Goal: Obtain resource: Download file/media

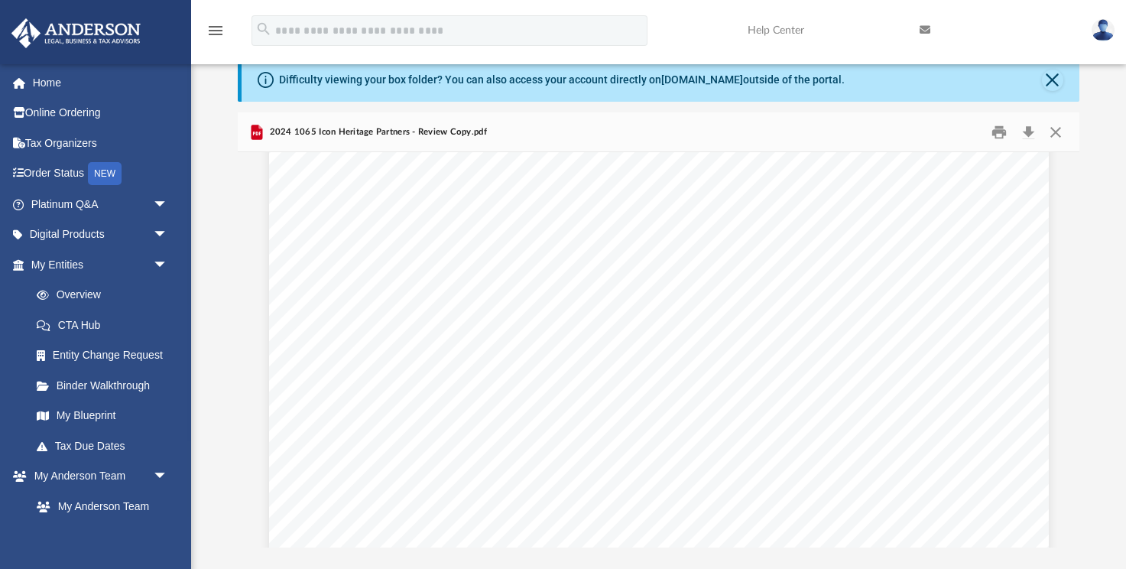
scroll to position [26948, 0]
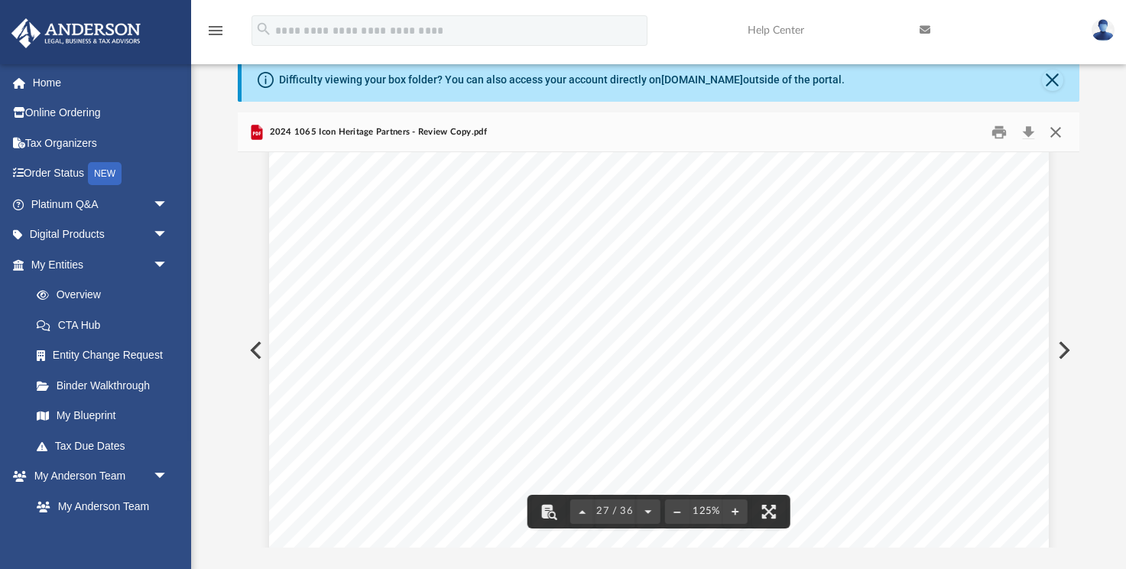
click at [1055, 135] on button "Close" at bounding box center [1055, 132] width 28 height 24
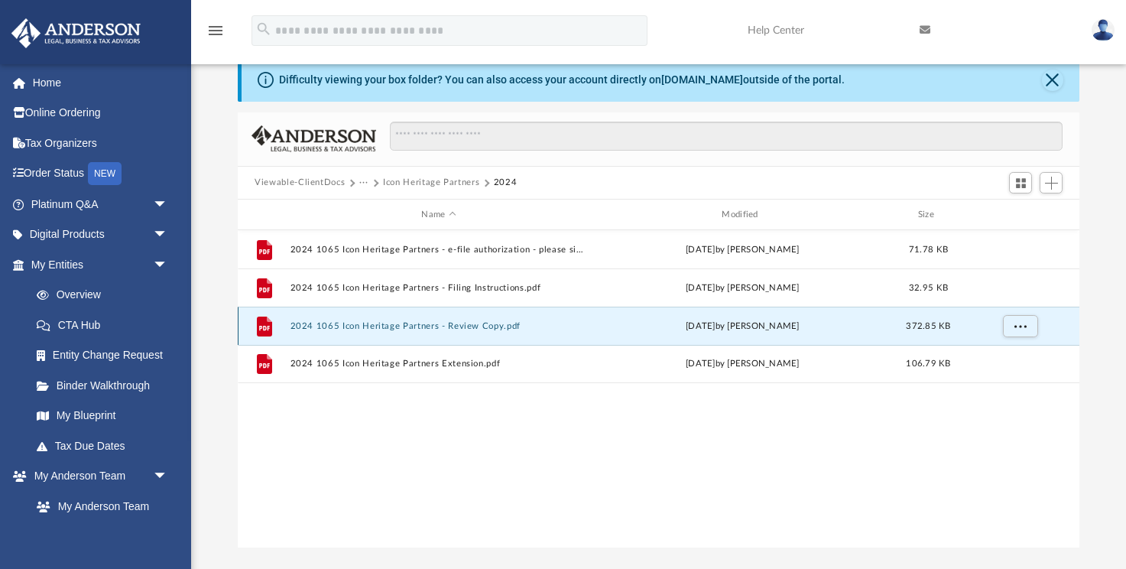
scroll to position [0, 0]
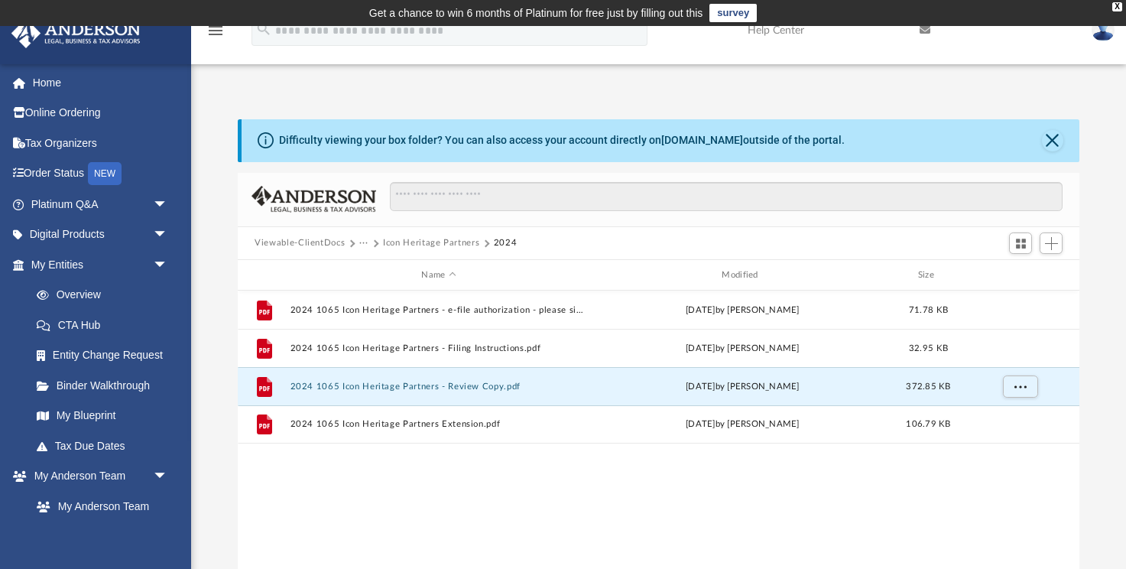
click at [363, 241] on button "···" at bounding box center [364, 243] width 10 height 14
click at [374, 267] on li "Tax" at bounding box center [374, 269] width 15 height 16
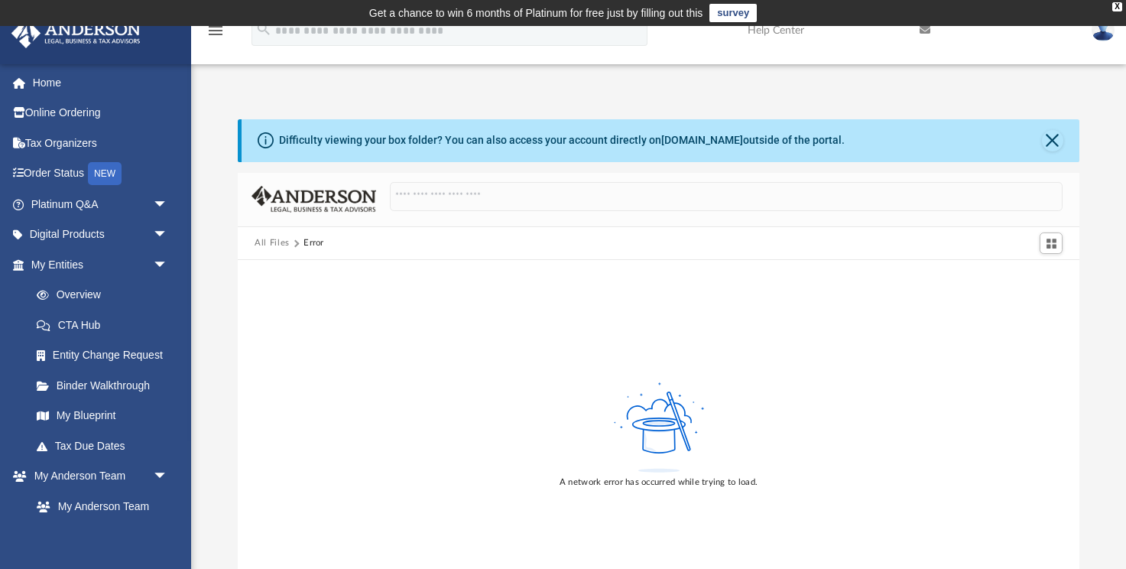
click at [280, 239] on button "All Files" at bounding box center [272, 243] width 35 height 14
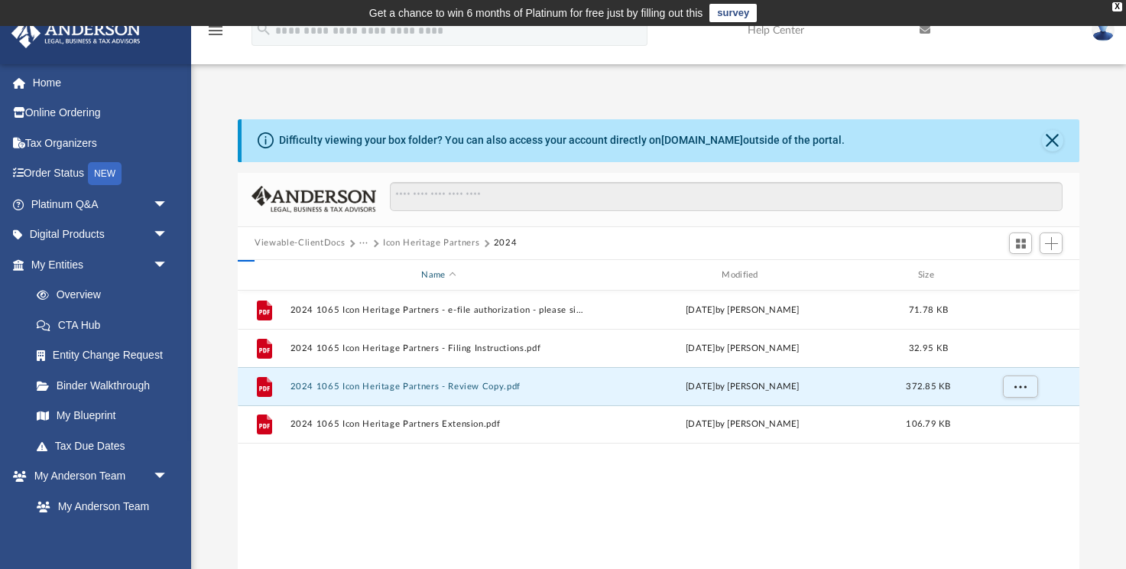
scroll to position [347, 841]
click at [357, 243] on span "Viewable-ClientDocs" at bounding box center [307, 243] width 105 height 14
click at [363, 240] on button "···" at bounding box center [364, 243] width 10 height 14
click at [376, 273] on li "Tax" at bounding box center [374, 269] width 15 height 16
click at [318, 239] on button "Viewable-ClientDocs" at bounding box center [300, 243] width 90 height 14
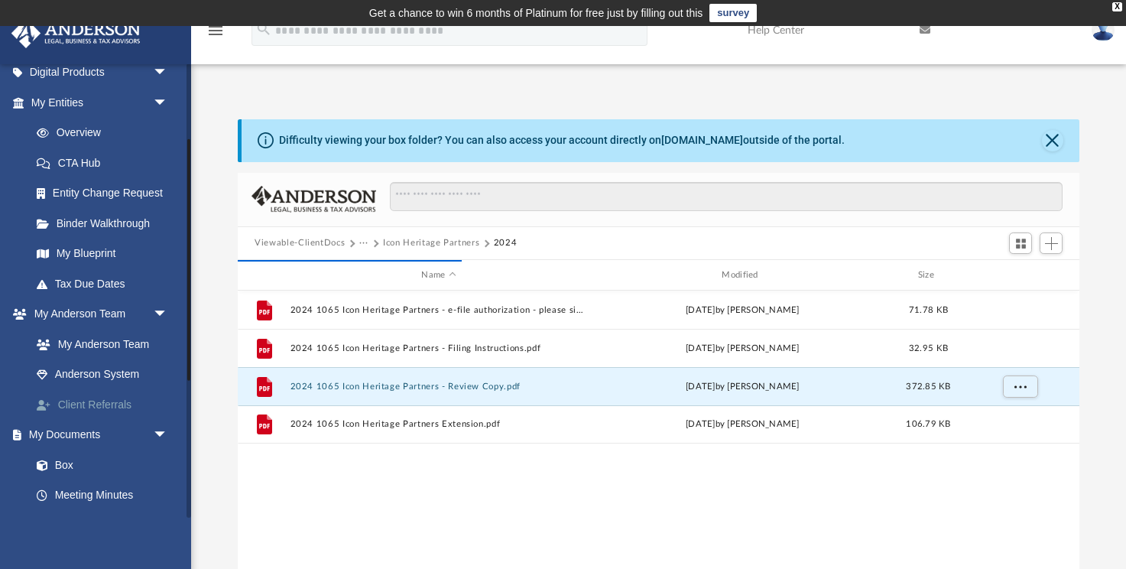
scroll to position [167, 0]
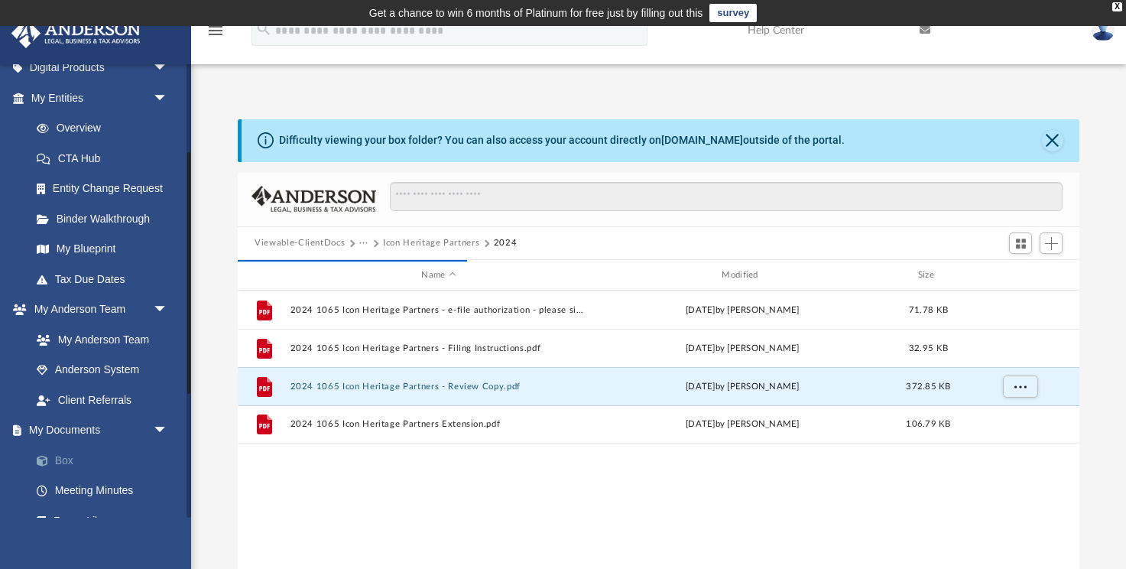
click at [70, 462] on link "Box" at bounding box center [106, 460] width 170 height 31
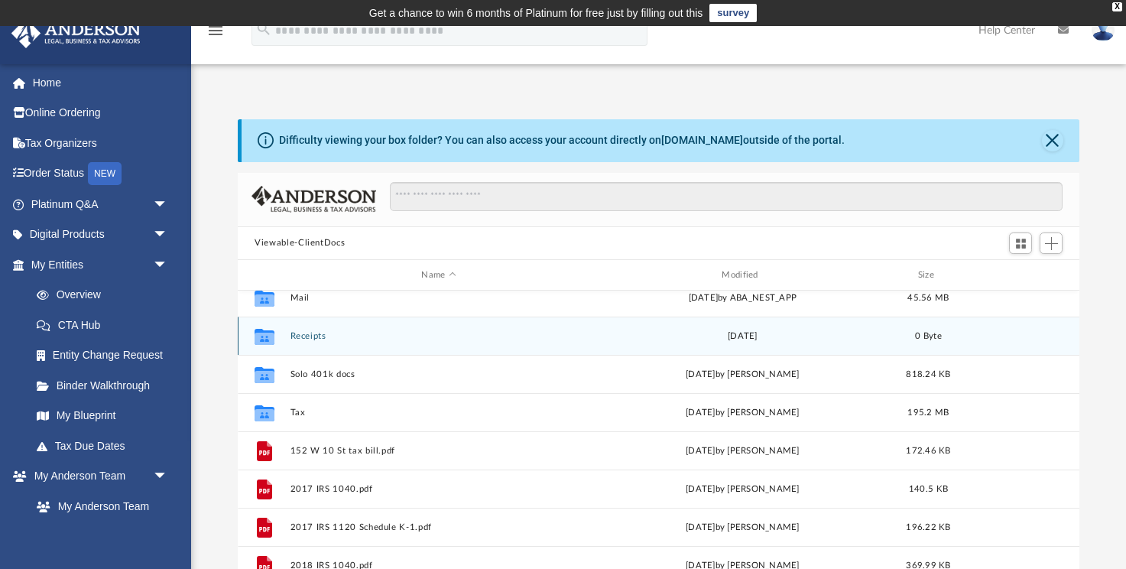
scroll to position [202, 0]
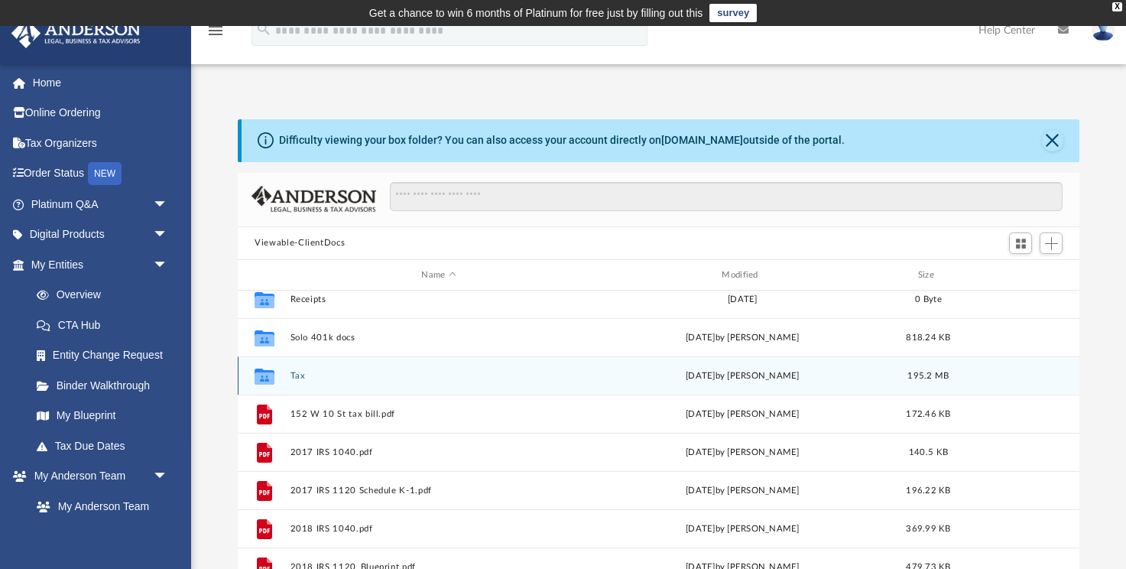
click at [298, 371] on button "Tax" at bounding box center [438, 376] width 297 height 10
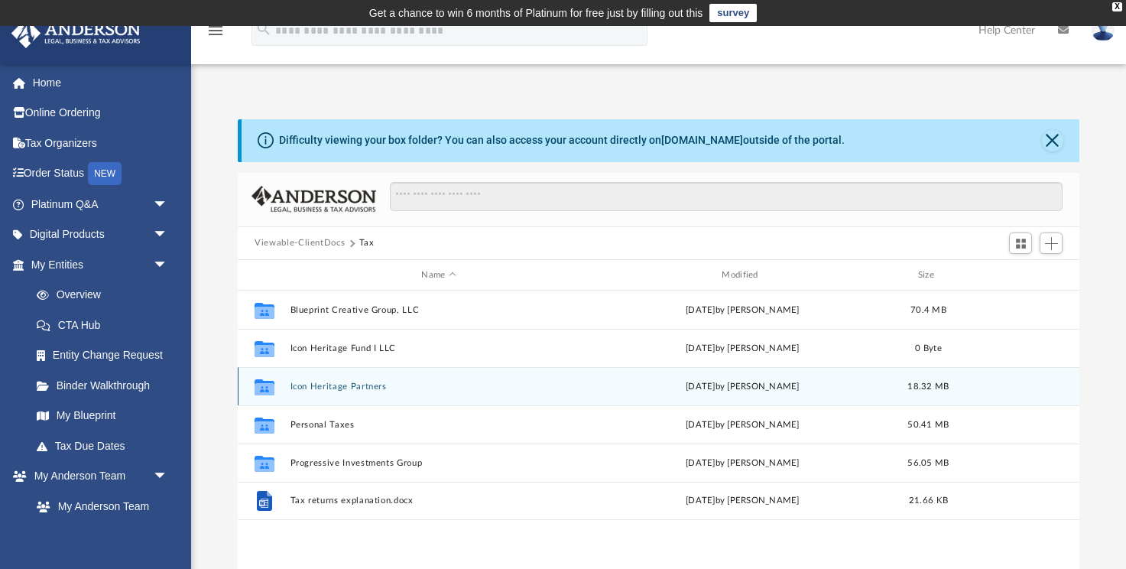
scroll to position [0, 0]
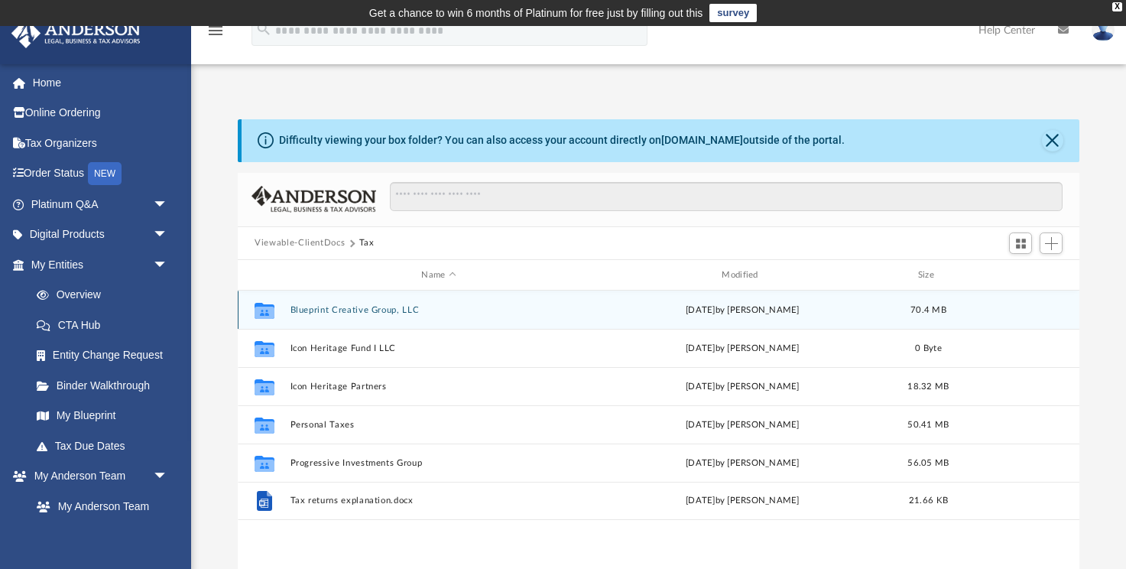
click at [345, 307] on button "Blueprint Creative Group, LLC" at bounding box center [438, 310] width 297 height 10
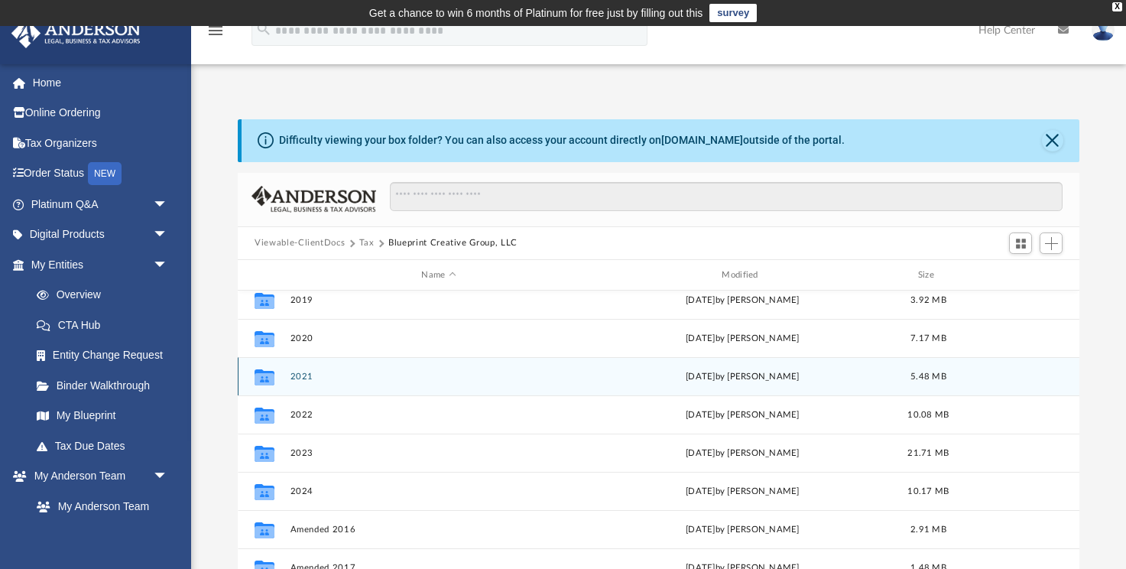
scroll to position [92, 0]
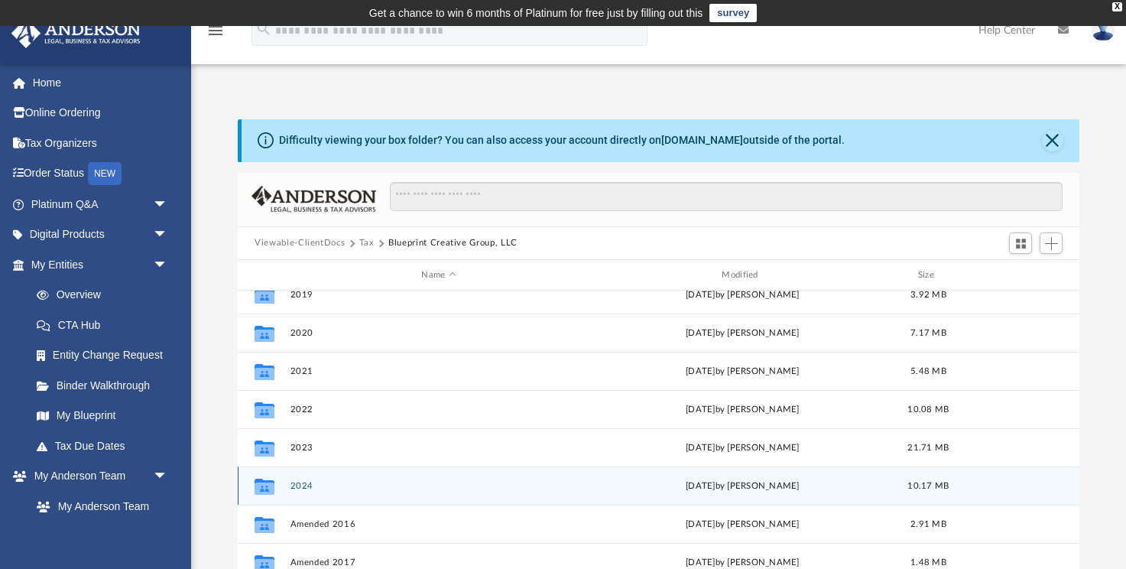
click at [304, 486] on button "2024" at bounding box center [438, 486] width 297 height 10
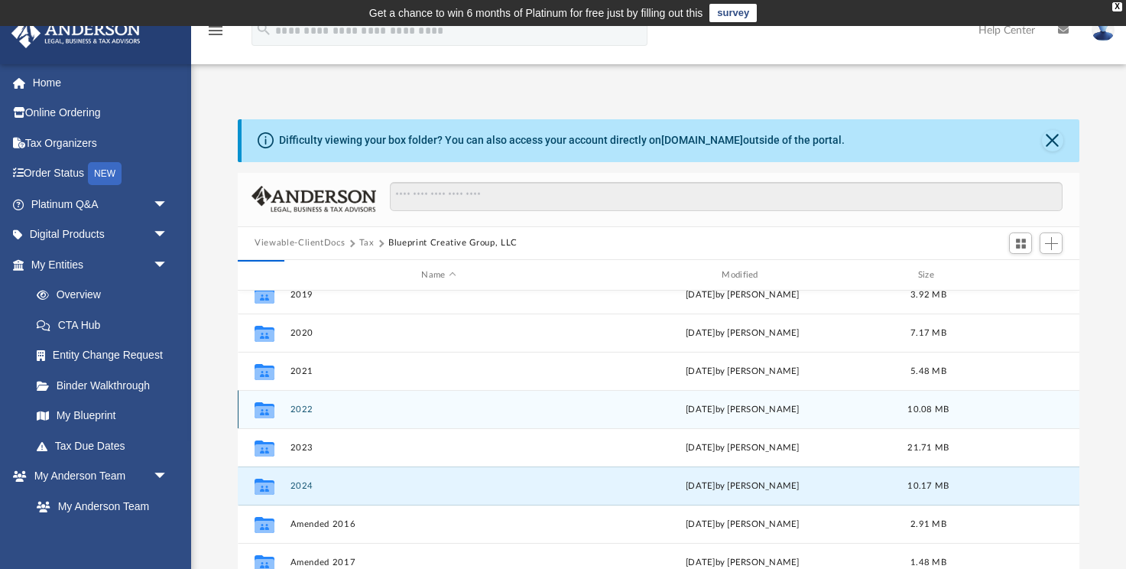
scroll to position [0, 0]
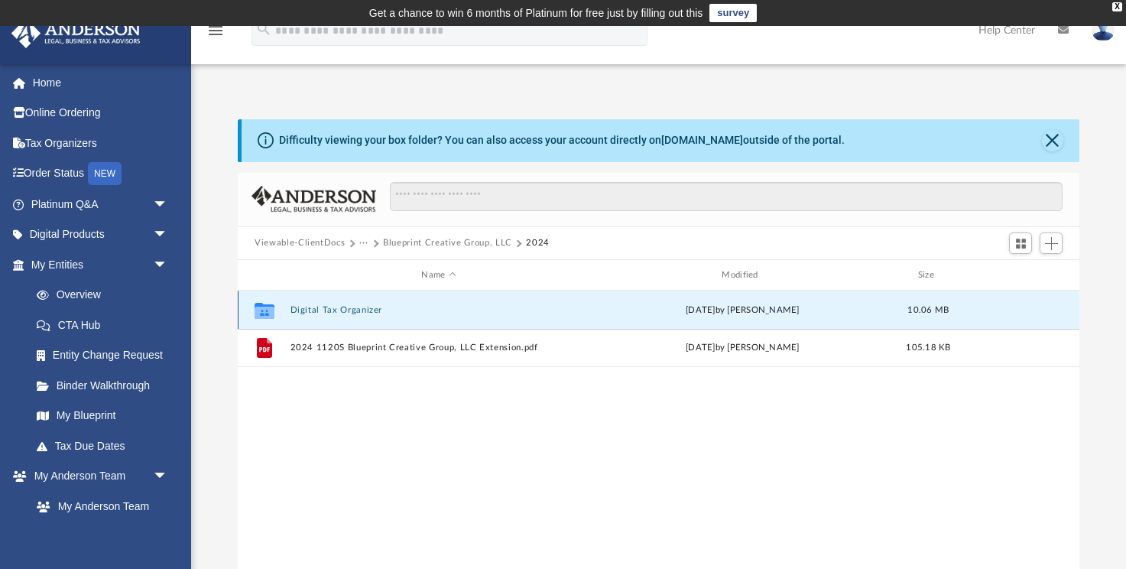
click at [358, 313] on button "Digital Tax Organizer" at bounding box center [438, 310] width 297 height 10
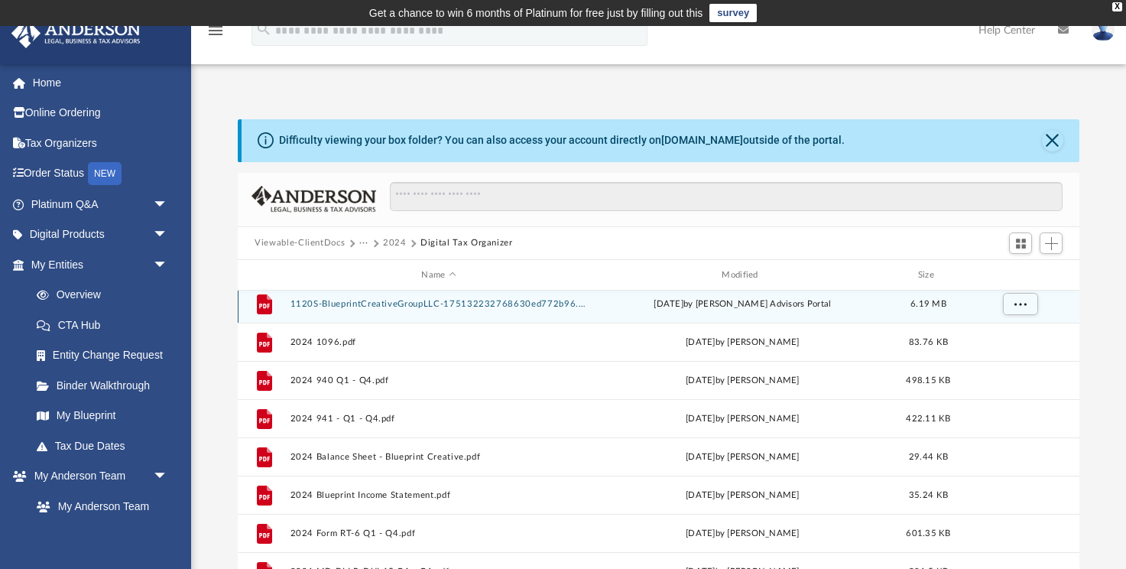
scroll to position [2, 0]
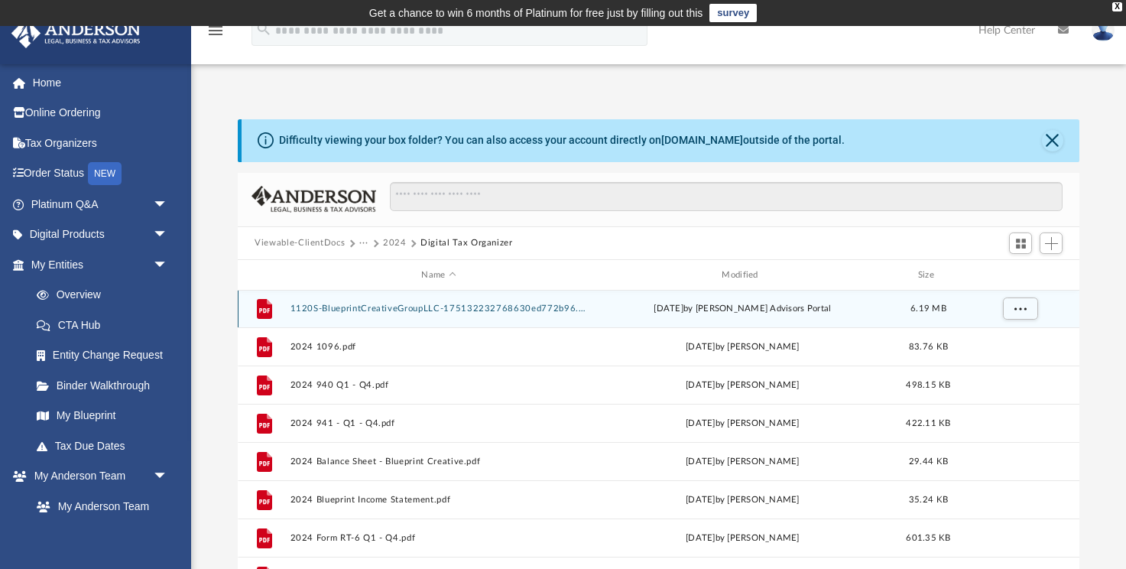
click at [438, 306] on button "1120S-BlueprintCreativeGroupLLC-175132232768630ed772b96.pdf" at bounding box center [438, 308] width 297 height 10
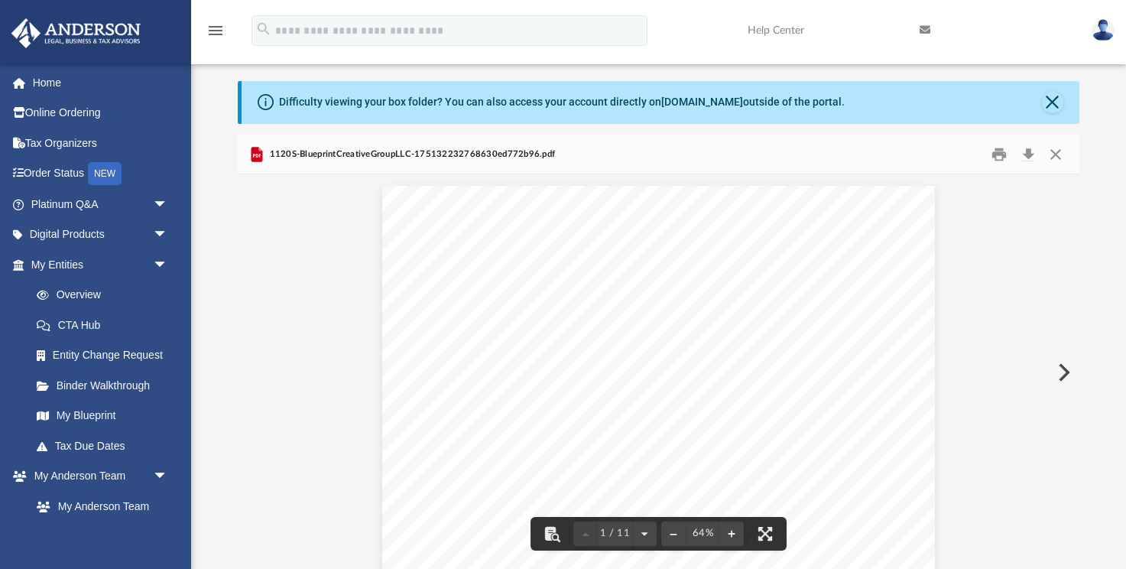
scroll to position [0, 0]
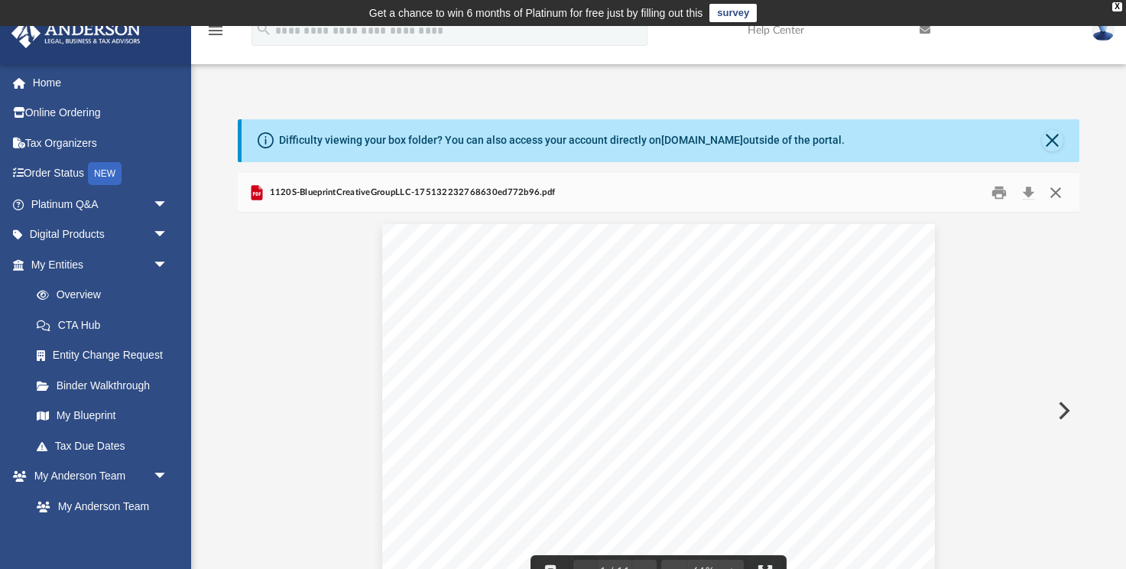
click at [1055, 195] on button "Close" at bounding box center [1055, 192] width 28 height 24
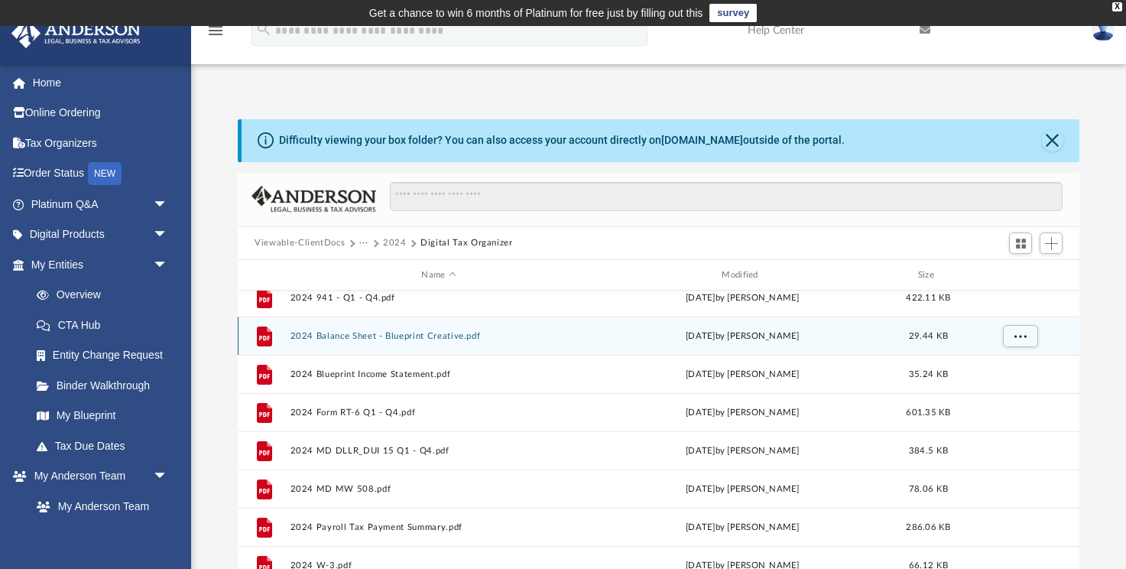
scroll to position [138, 0]
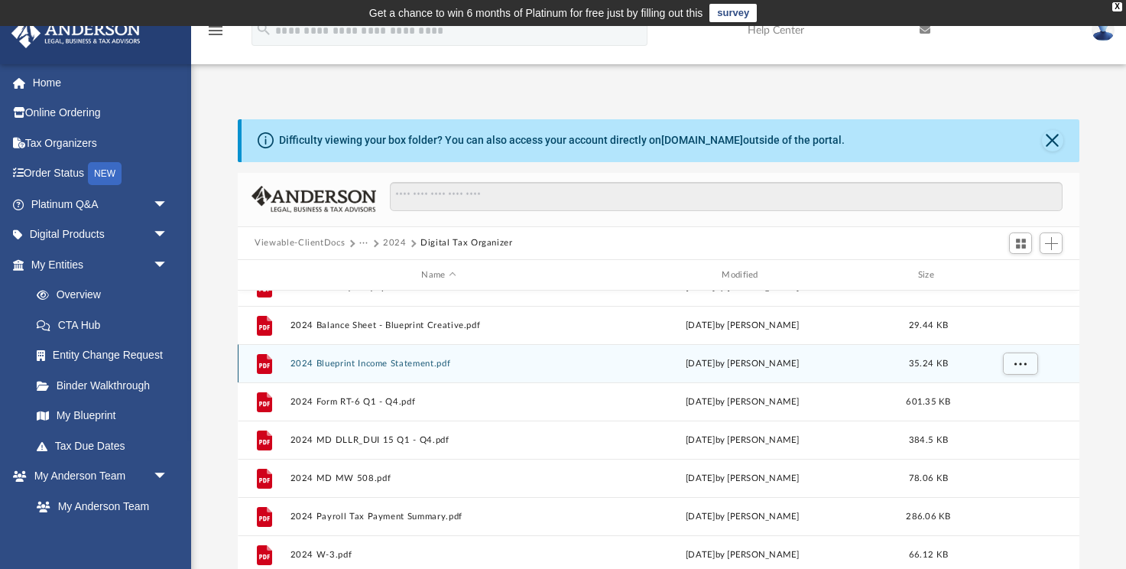
click at [408, 361] on button "2024 Blueprint Income Statement.pdf" at bounding box center [438, 363] width 297 height 10
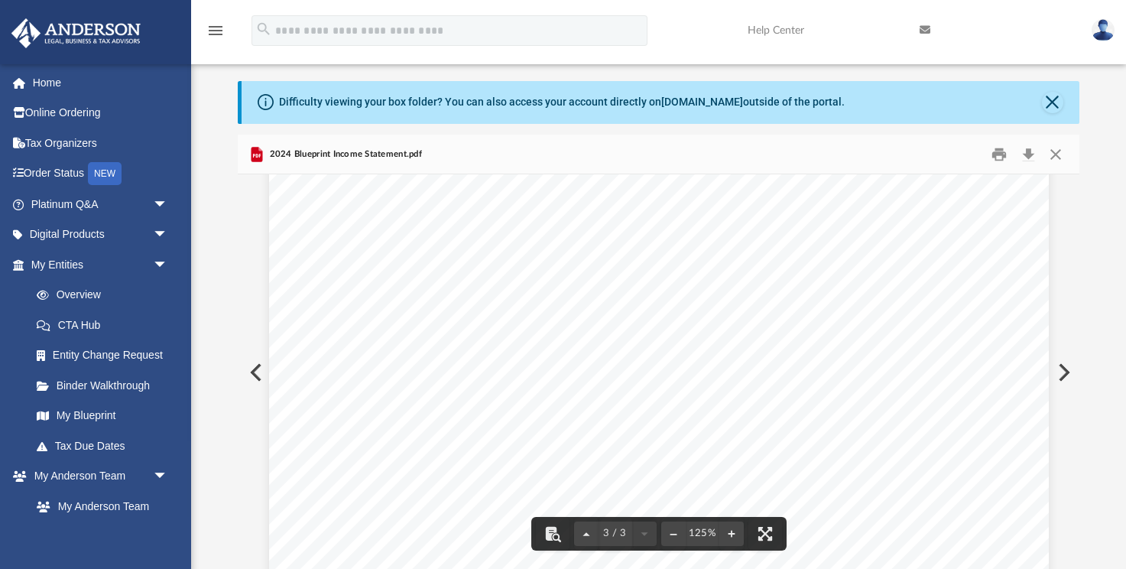
scroll to position [2172, 0]
